Goal: Task Accomplishment & Management: Manage account settings

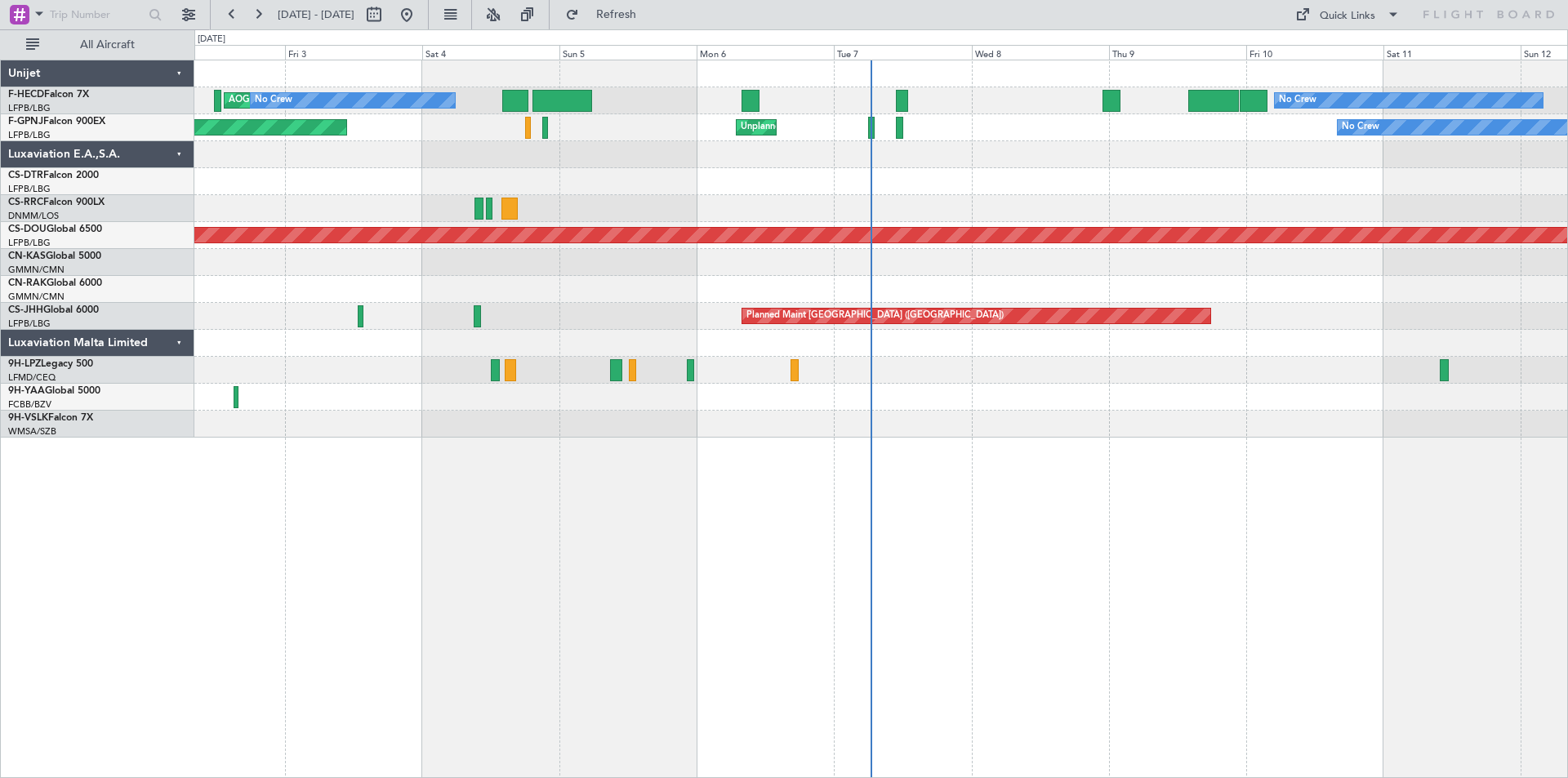
click at [954, 171] on div at bounding box center [881, 182] width 1373 height 27
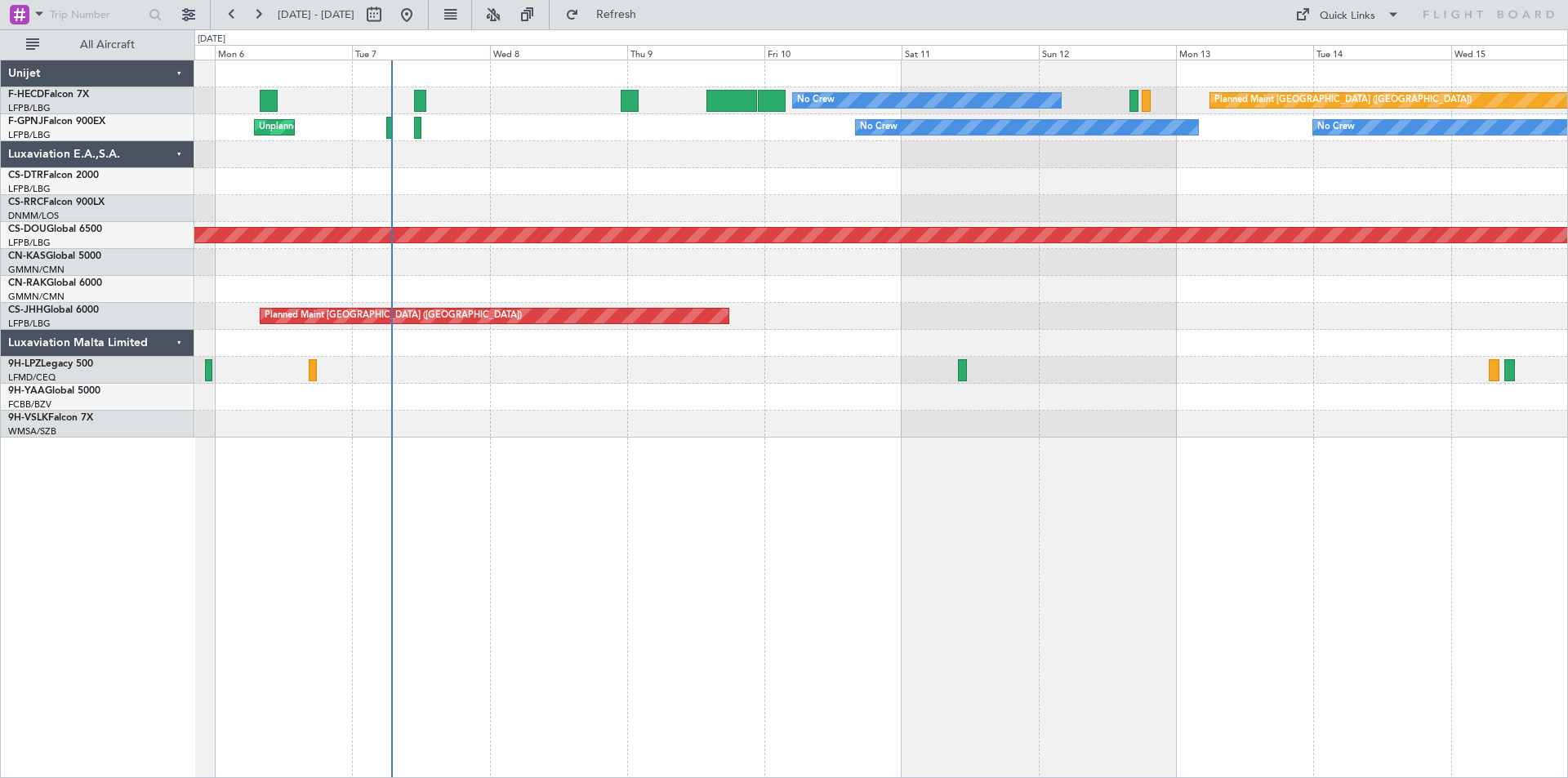
click at [852, 499] on div "No Crew Planned Maint [GEOGRAPHIC_DATA] ([GEOGRAPHIC_DATA]) No Crew AOG Maint […" at bounding box center [882, 418] width 1374 height 719
click at [187, 19] on button at bounding box center [188, 14] width 26 height 26
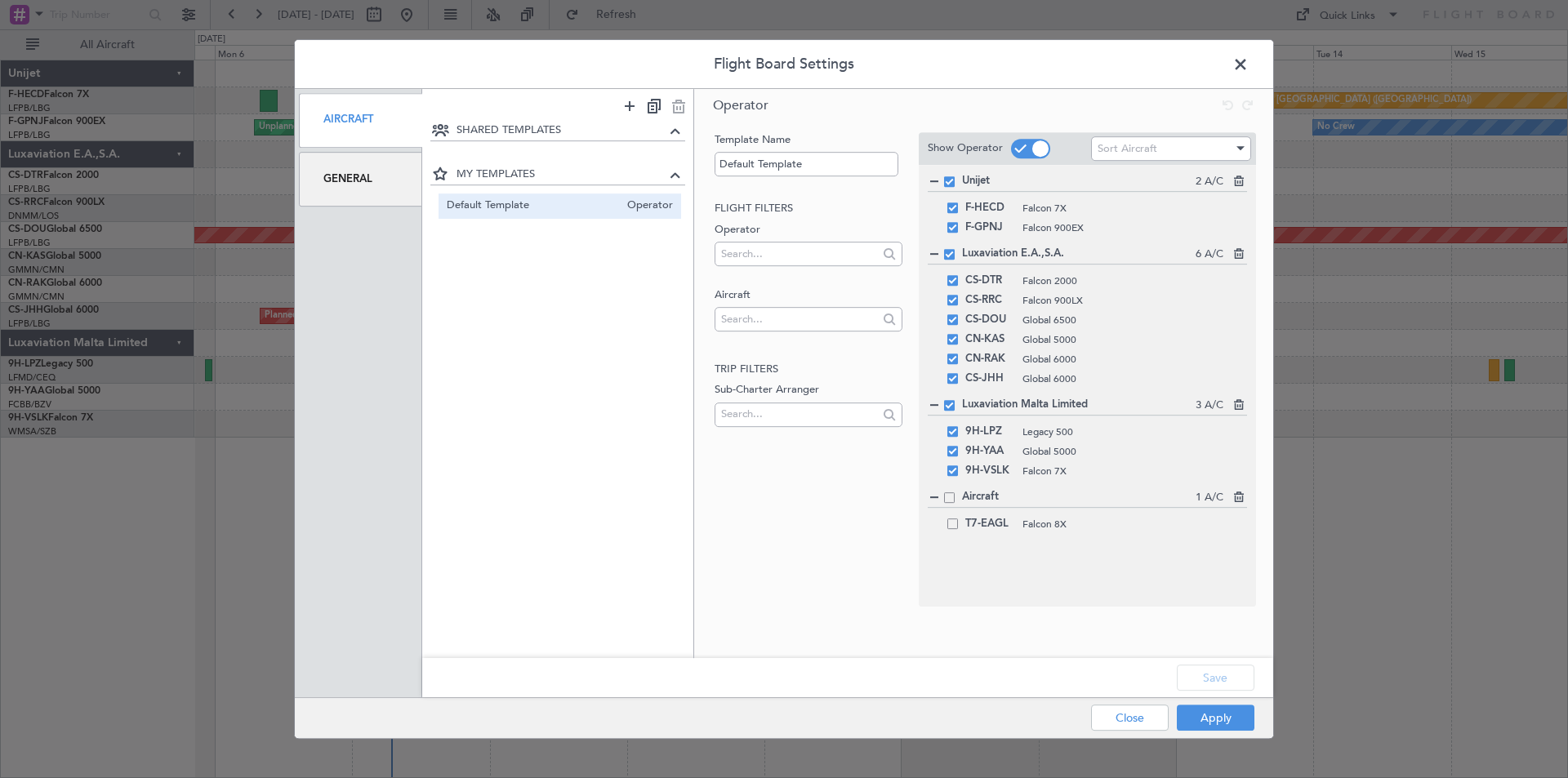
drag, startPoint x: 352, startPoint y: 181, endPoint x: 307, endPoint y: 256, distance: 87.5
click at [352, 179] on div "General" at bounding box center [361, 179] width 124 height 55
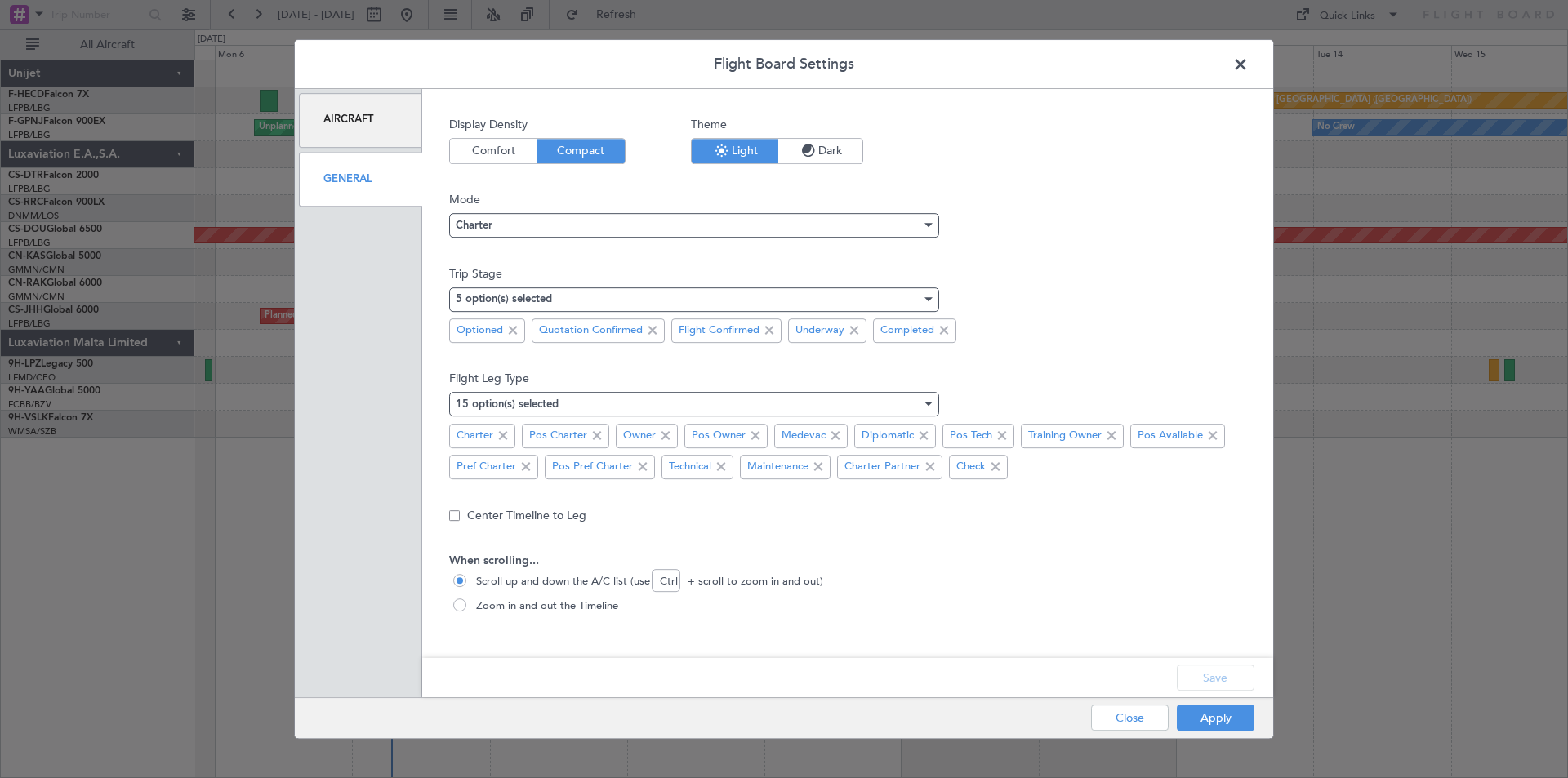
click at [481, 605] on span "Zoom in and out the Timeline" at bounding box center [544, 607] width 149 height 16
click at [470, 605] on input "Zoom in and out the Timeline" at bounding box center [462, 607] width 16 height 16
radio input "true"
click at [1209, 716] on button "Apply" at bounding box center [1216, 718] width 78 height 26
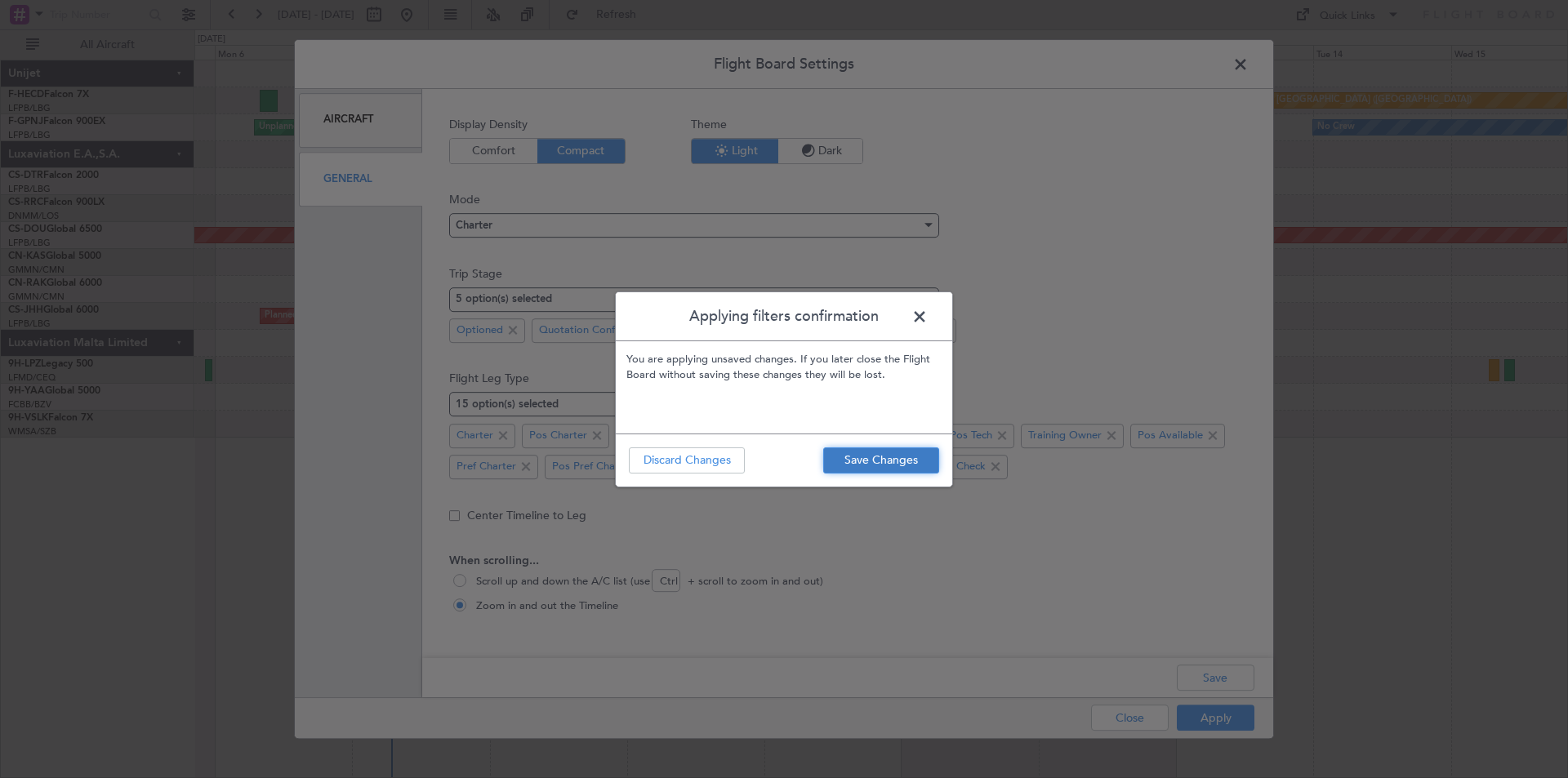
click at [871, 467] on button "Save Changes" at bounding box center [881, 460] width 116 height 26
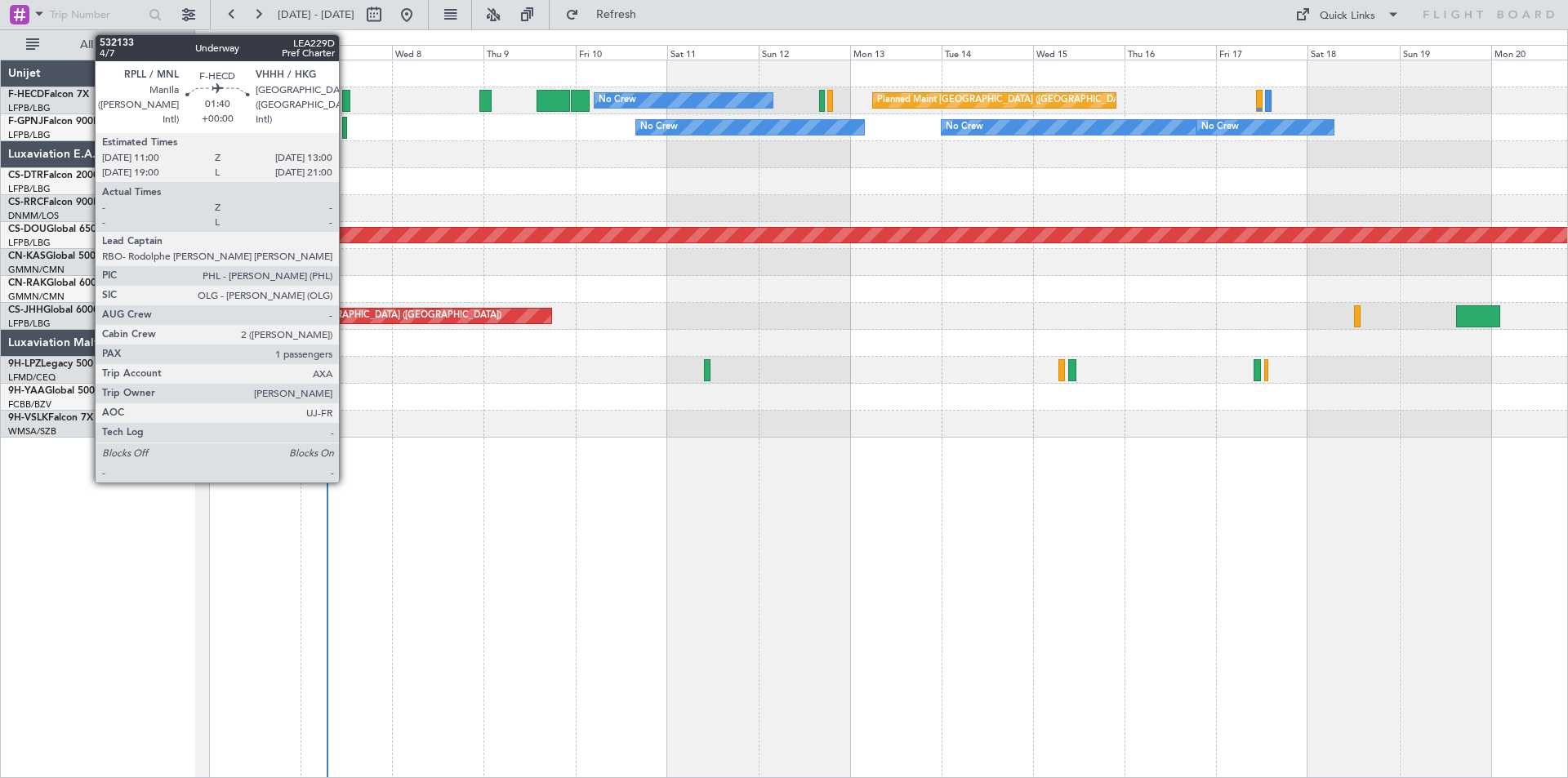
click at [346, 105] on div at bounding box center [346, 101] width 8 height 22
